Goal: Browse casually: Explore the website without a specific task or goal

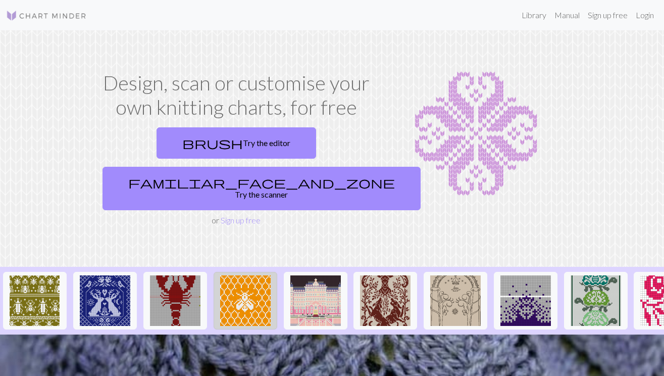
click at [237, 276] on img at bounding box center [245, 300] width 51 height 51
click at [230, 152] on div "brush Try the editor familiar_face_and_zone Try the scanner" at bounding box center [237, 168] width 276 height 91
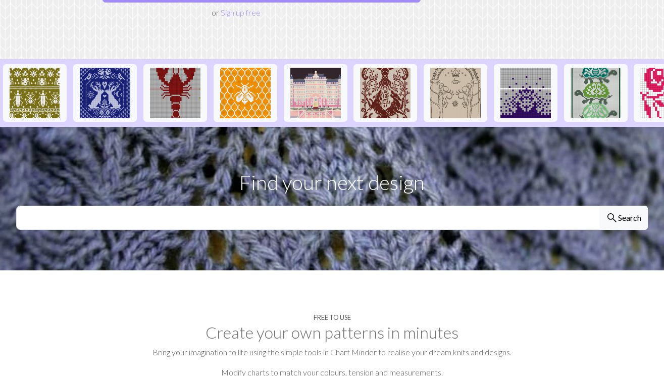
scroll to position [225, 0]
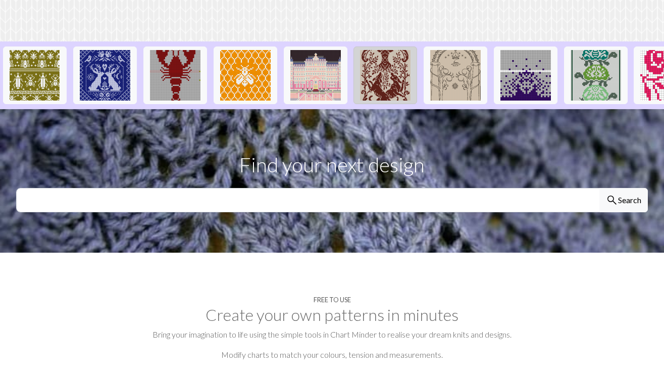
click at [404, 50] on img at bounding box center [385, 75] width 51 height 51
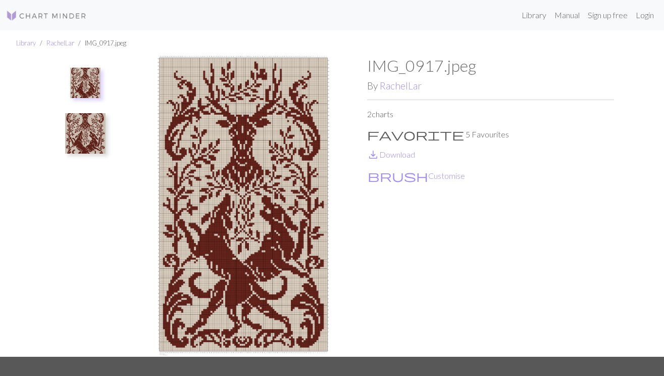
click at [90, 64] on button at bounding box center [85, 82] width 43 height 37
click at [88, 78] on img at bounding box center [85, 83] width 30 height 30
click at [88, 112] on button at bounding box center [86, 133] width 54 height 47
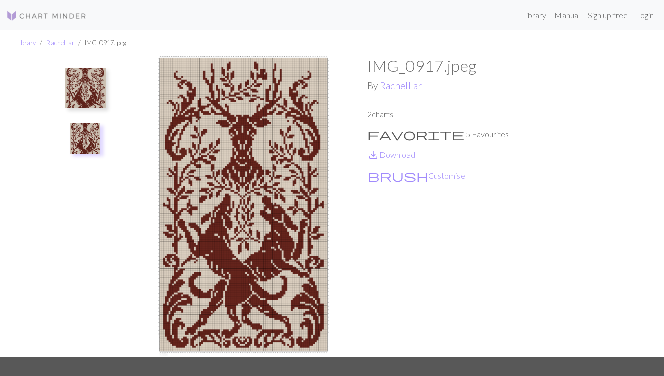
click at [85, 86] on img at bounding box center [85, 88] width 40 height 40
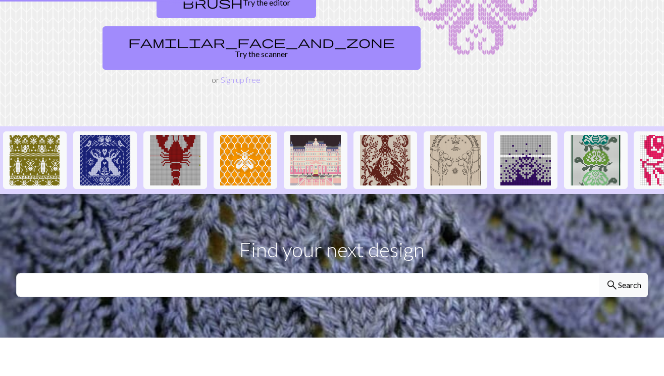
scroll to position [2, 0]
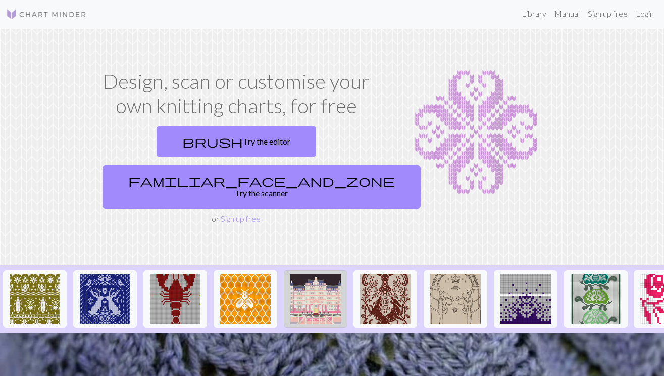
click at [314, 275] on img at bounding box center [315, 299] width 51 height 51
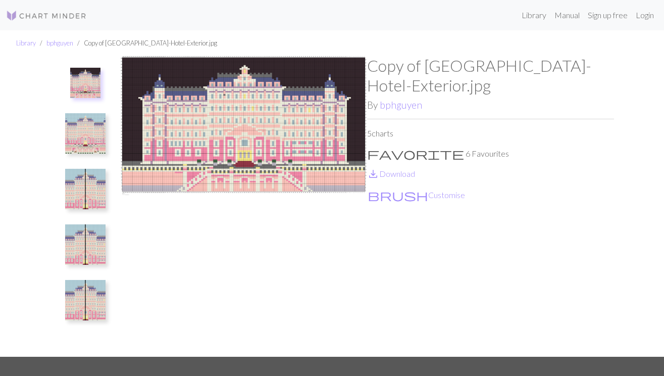
click at [94, 288] on img at bounding box center [85, 300] width 40 height 40
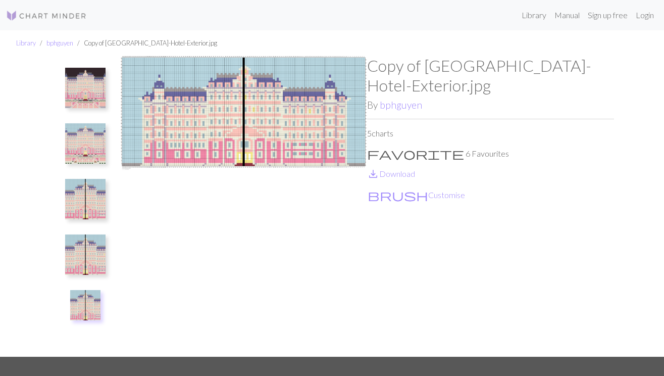
click at [83, 103] on img at bounding box center [85, 88] width 40 height 40
